Goal: Task Accomplishment & Management: Use online tool/utility

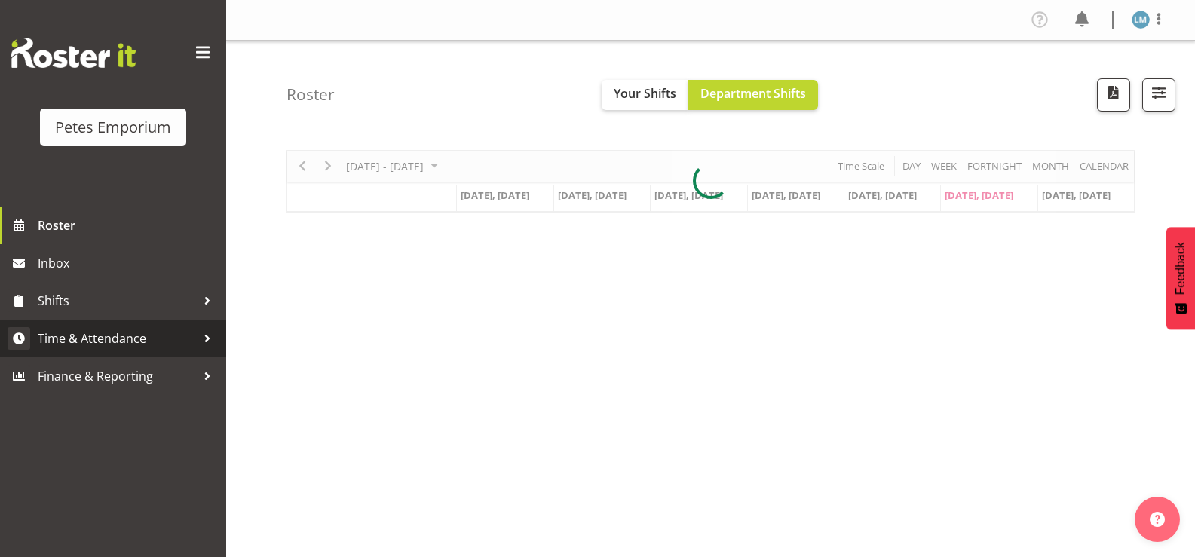
click at [151, 341] on span "Time & Attendance" at bounding box center [117, 338] width 158 height 23
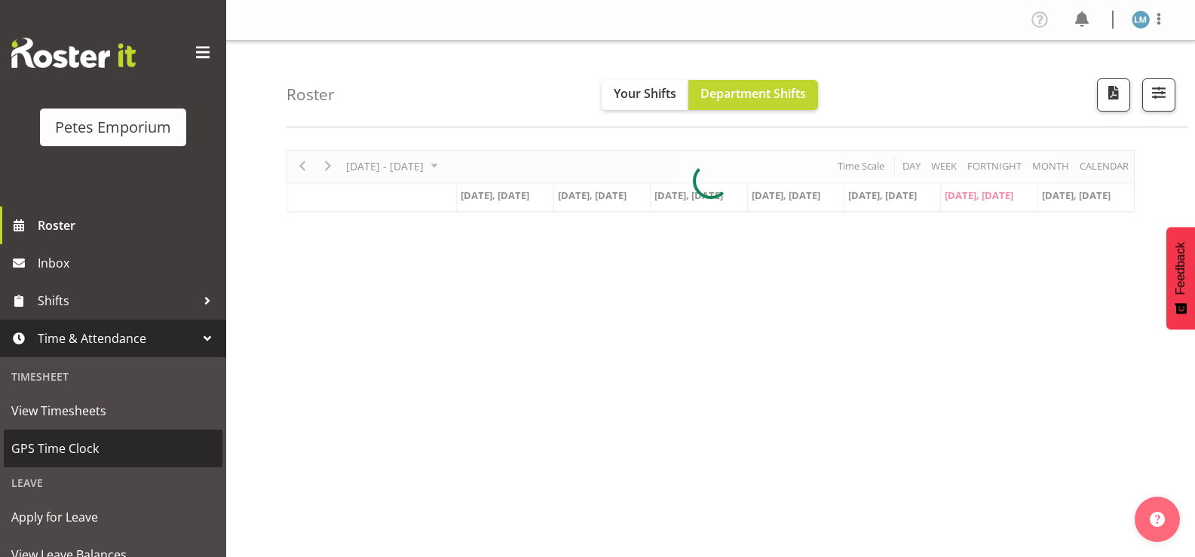
click at [131, 459] on span "GPS Time Clock" at bounding box center [113, 448] width 204 height 23
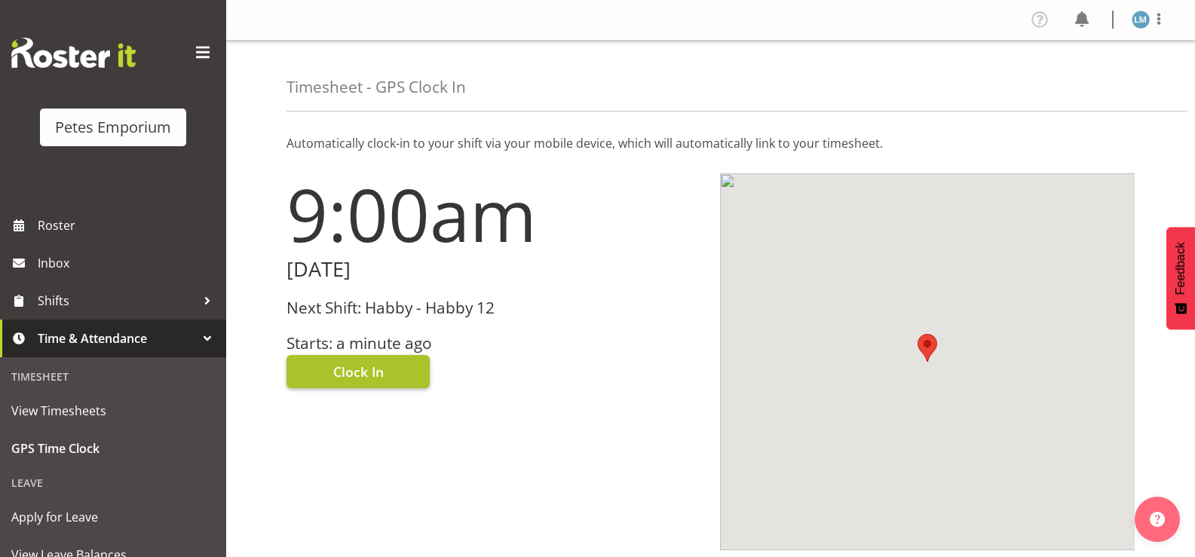
click at [387, 369] on button "Clock In" at bounding box center [358, 371] width 143 height 33
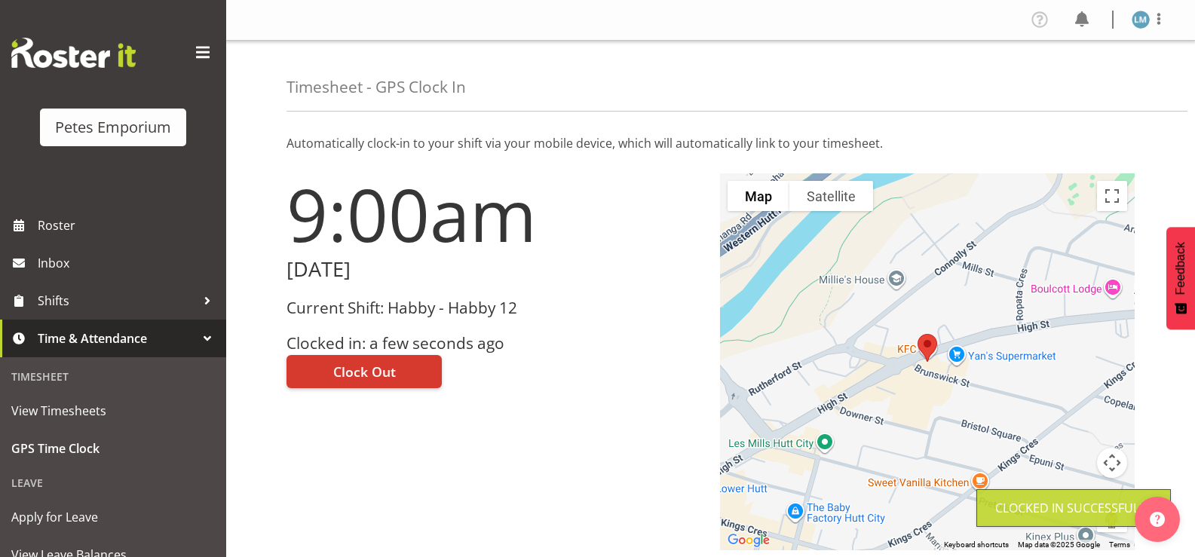
click at [1142, 23] on img at bounding box center [1141, 20] width 18 height 18
click at [1088, 84] on link "Log Out" at bounding box center [1095, 79] width 145 height 27
